Goal: Information Seeking & Learning: Learn about a topic

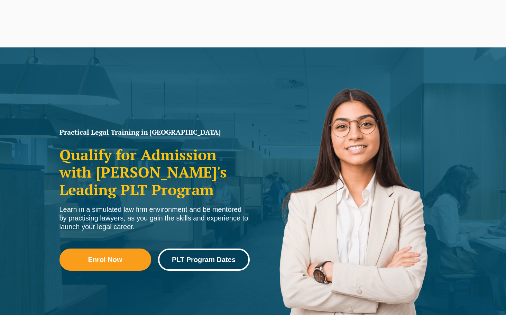
drag, startPoint x: 0, startPoint y: 0, endPoint x: 203, endPoint y: 259, distance: 329.2
click at [203, 259] on span "PLT Program Dates" at bounding box center [204, 259] width 64 height 7
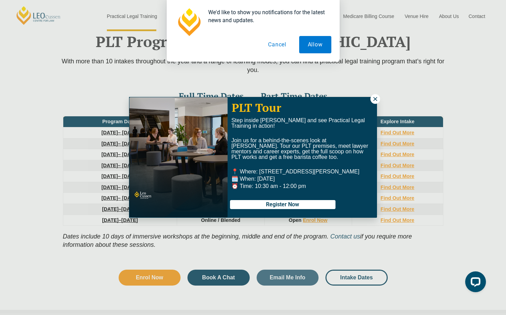
click at [371, 102] on p "PLT Tour" at bounding box center [302, 107] width 141 height 12
click at [372, 97] on icon at bounding box center [375, 99] width 6 height 6
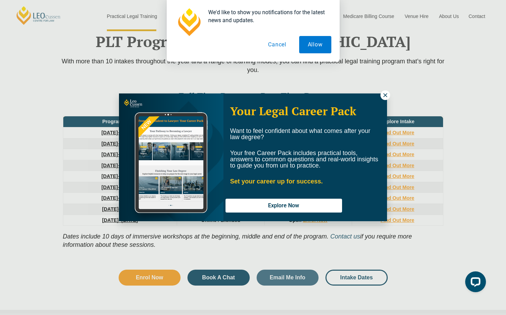
click at [383, 96] on icon at bounding box center [385, 95] width 6 height 6
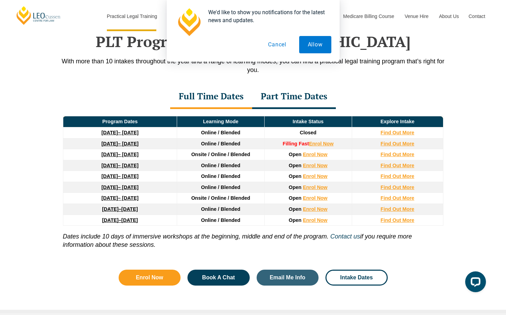
click at [279, 45] on button "Cancel" at bounding box center [277, 44] width 36 height 17
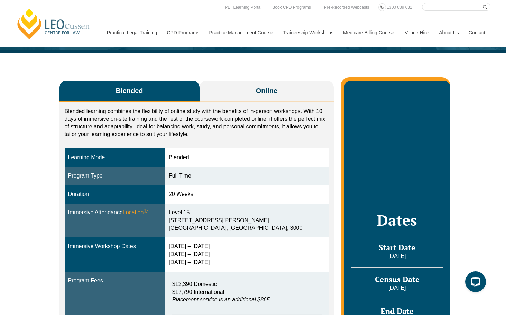
scroll to position [74, 0]
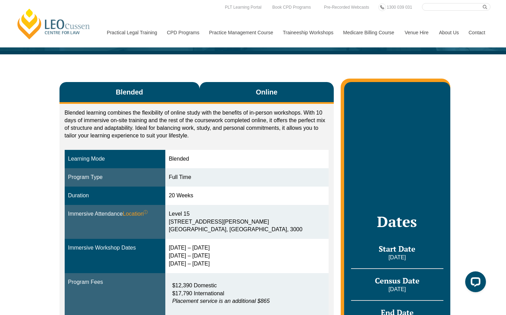
click at [216, 92] on button "Online" at bounding box center [266, 93] width 134 height 22
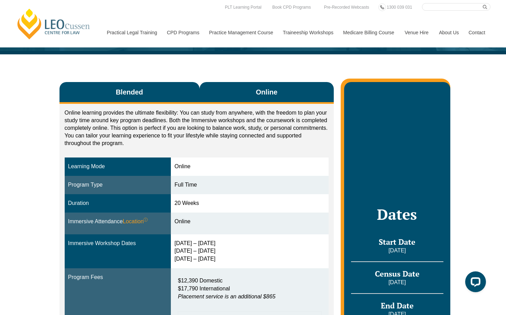
click at [172, 96] on button "Blended" at bounding box center [129, 93] width 140 height 22
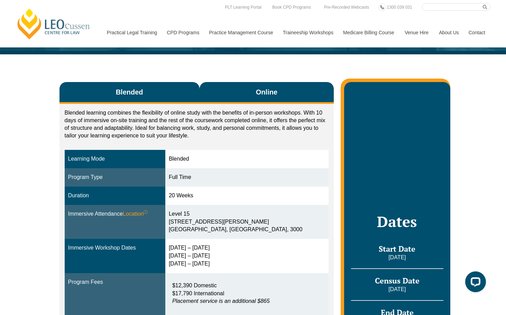
click at [221, 90] on button "Online" at bounding box center [266, 93] width 134 height 22
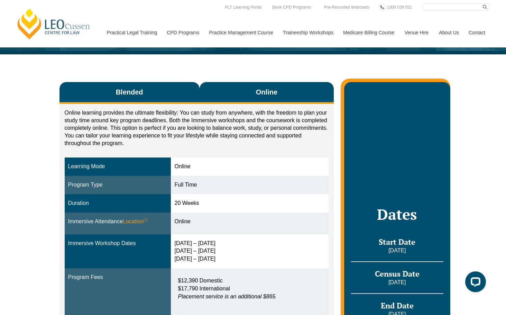
click at [185, 85] on button "Blended" at bounding box center [129, 93] width 140 height 22
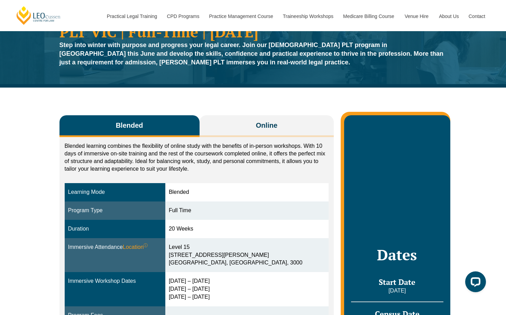
scroll to position [26, 0]
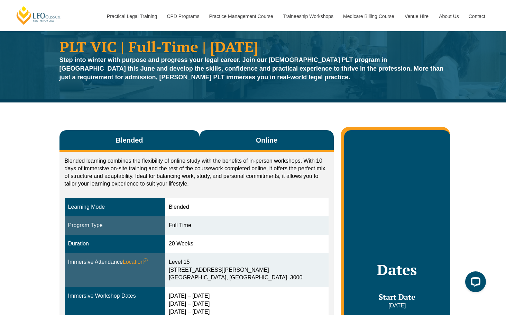
click at [253, 144] on button "Online" at bounding box center [266, 141] width 134 height 22
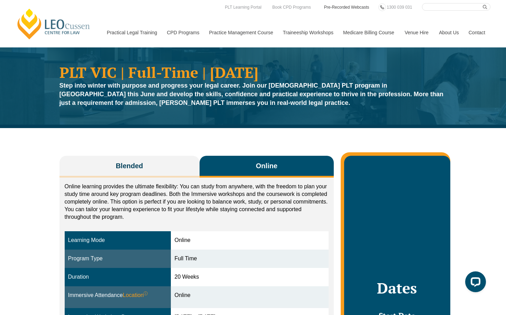
scroll to position [0, 0]
